Goal: Navigation & Orientation: Find specific page/section

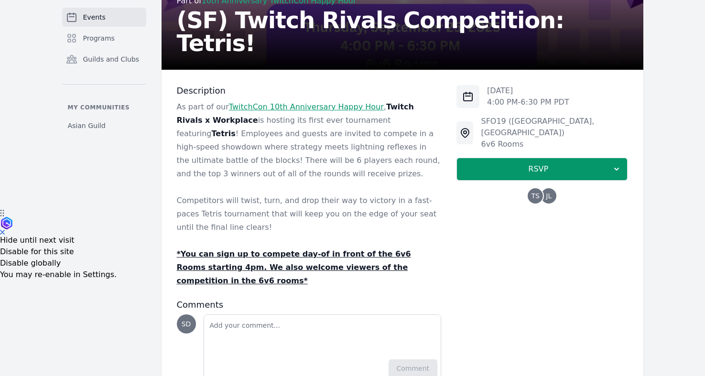
scroll to position [193, 0]
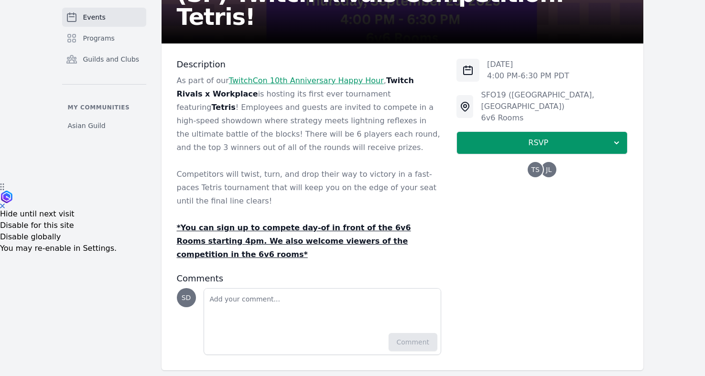
click at [340, 225] on u "*You can sign up to compete day-of in front of the 6v6 Rooms starting 4pm. We a…" at bounding box center [294, 241] width 234 height 36
click at [320, 80] on link "TwitchCon 10th Anniversary Happy Hour" at bounding box center [306, 80] width 155 height 9
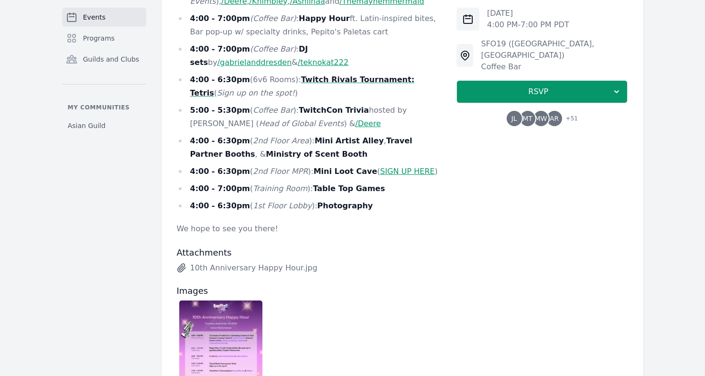
scroll to position [621, 0]
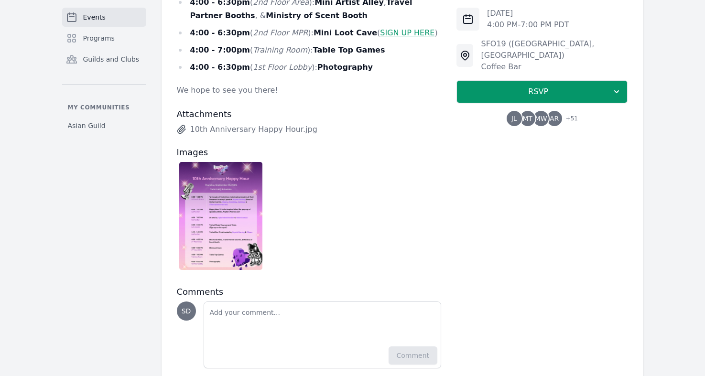
click at [226, 162] on img at bounding box center [221, 216] width 84 height 108
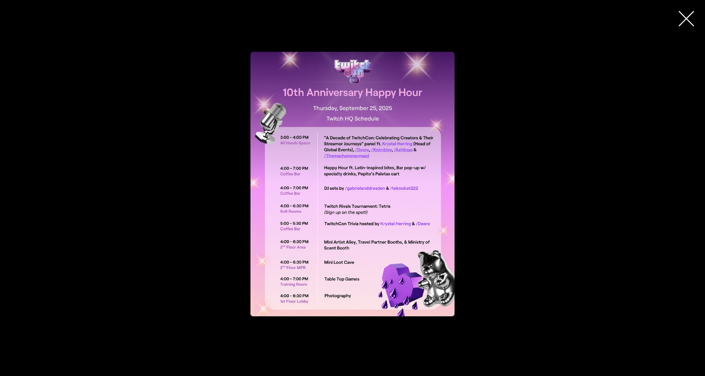
click at [216, 159] on div "button" at bounding box center [352, 184] width 395 height 265
click at [694, 21] on icon "button" at bounding box center [686, 18] width 15 height 15
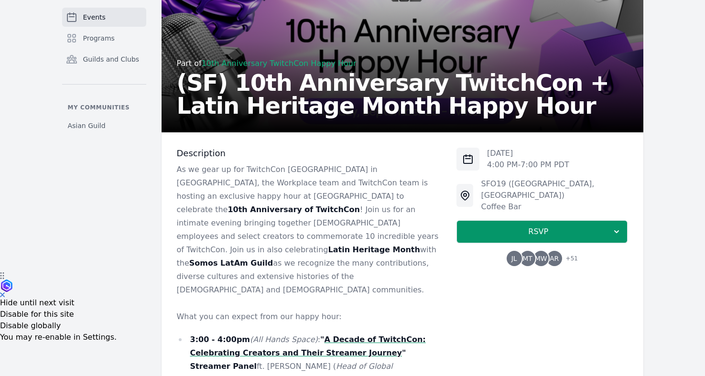
scroll to position [22, 0]
